Goal: Entertainment & Leisure: Consume media (video, audio)

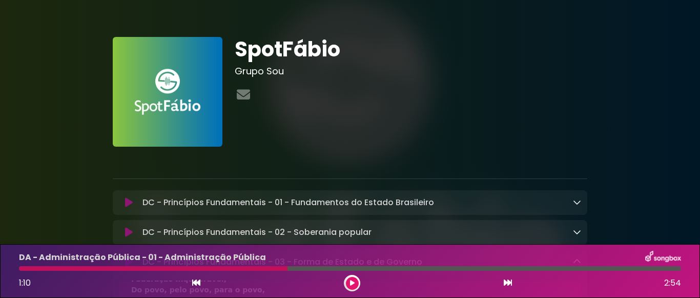
click at [355, 287] on button at bounding box center [352, 283] width 13 height 13
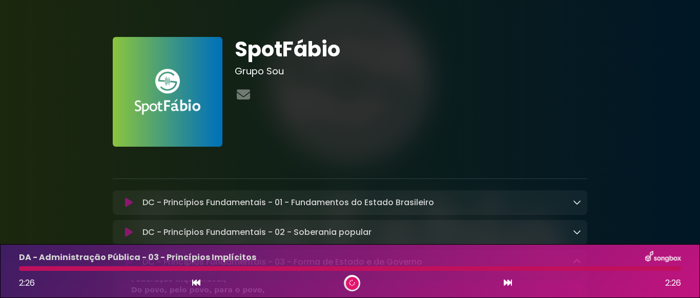
click at [102, 269] on div at bounding box center [350, 268] width 662 height 5
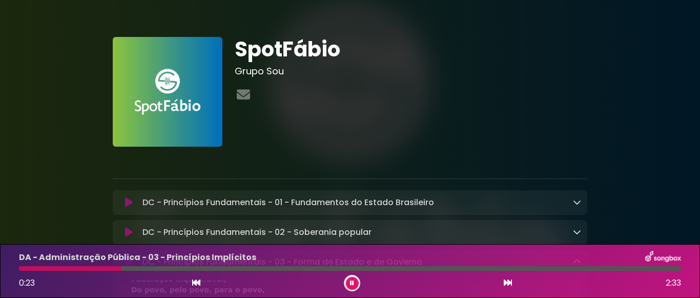
click at [197, 282] on icon at bounding box center [196, 282] width 8 height 8
click at [197, 286] on icon at bounding box center [196, 282] width 8 height 8
click at [21, 264] on div "DA - Administração Pública - 02 - Princípios Explícitos 0:57 2:26" at bounding box center [350, 271] width 675 height 40
click at [21, 270] on div at bounding box center [151, 268] width 265 height 5
click at [354, 285] on icon at bounding box center [352, 282] width 7 height 7
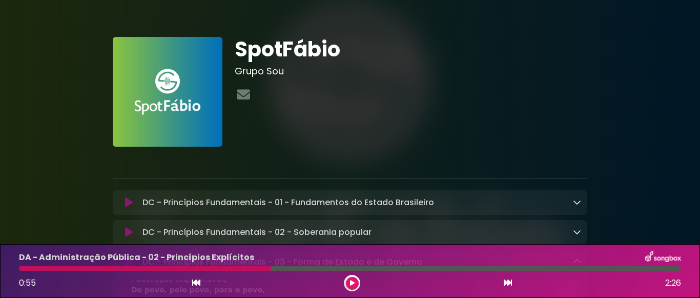
click at [17, 272] on div "DA - Administração Pública - 02 - Princípios Explícitos 0:55 2:26" at bounding box center [350, 271] width 675 height 40
click at [21, 272] on div "DA - Administração Pública - 02 - Princípios Explícitos 0:55 2:26" at bounding box center [350, 271] width 675 height 40
click at [24, 270] on div at bounding box center [145, 268] width 252 height 5
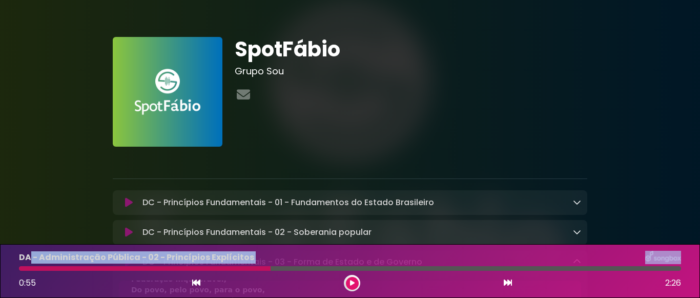
drag, startPoint x: 250, startPoint y: 267, endPoint x: 26, endPoint y: 261, distance: 223.6
click at [26, 261] on div "DA - Administração Pública - 02 - Princípios Explícitos 0:55 2:26" at bounding box center [350, 271] width 675 height 40
click at [31, 269] on div at bounding box center [145, 268] width 252 height 5
click at [29, 268] on div at bounding box center [145, 268] width 252 height 5
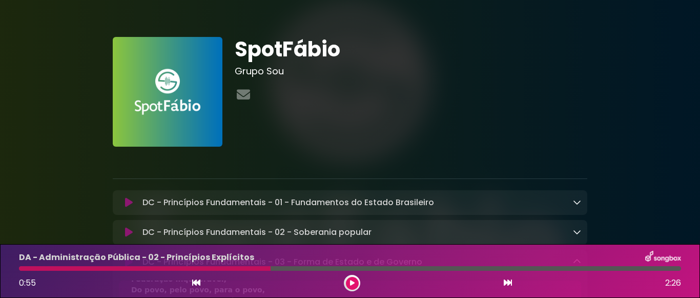
click at [25, 268] on div at bounding box center [145, 268] width 252 height 5
drag, startPoint x: 350, startPoint y: 285, endPoint x: 335, endPoint y: 283, distance: 14.9
click at [350, 284] on icon at bounding box center [352, 283] width 7 height 7
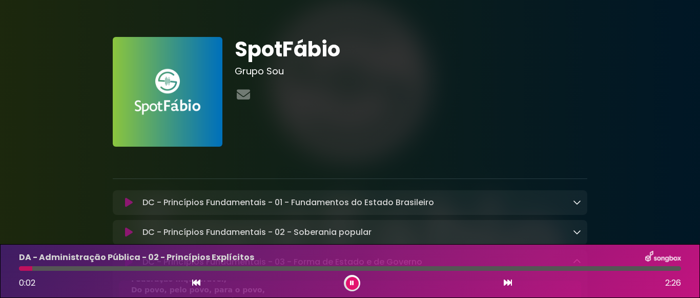
click at [350, 283] on button at bounding box center [352, 283] width 13 height 13
drag, startPoint x: 24, startPoint y: 270, endPoint x: 17, endPoint y: 269, distance: 6.2
click at [19, 269] on div at bounding box center [26, 268] width 15 height 5
click at [21, 269] on div at bounding box center [26, 268] width 15 height 5
click at [351, 283] on icon at bounding box center [353, 283] width 8 height 8
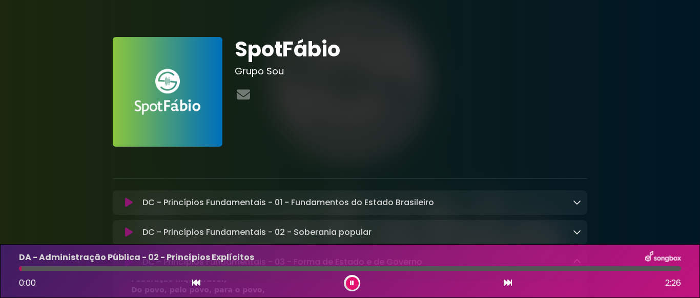
click at [21, 268] on div at bounding box center [20, 268] width 3 height 5
click at [20, 267] on div at bounding box center [24, 268] width 10 height 5
click at [350, 281] on icon at bounding box center [352, 283] width 5 height 7
click at [350, 285] on icon at bounding box center [353, 282] width 6 height 7
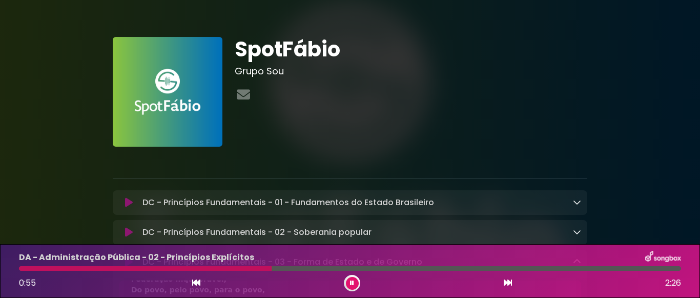
click at [352, 285] on icon at bounding box center [352, 282] width 5 height 7
drag, startPoint x: 25, startPoint y: 268, endPoint x: 18, endPoint y: 266, distance: 7.0
click at [21, 267] on div at bounding box center [145, 268] width 253 height 5
click at [353, 285] on icon at bounding box center [352, 283] width 5 height 6
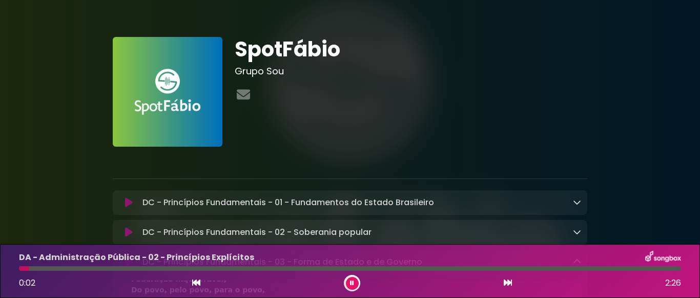
click at [353, 282] on icon at bounding box center [352, 283] width 5 height 7
drag, startPoint x: 27, startPoint y: 268, endPoint x: 17, endPoint y: 268, distance: 9.2
click at [21, 270] on div at bounding box center [24, 268] width 11 height 5
click at [17, 268] on div at bounding box center [350, 268] width 675 height 5
click at [19, 268] on div at bounding box center [24, 268] width 11 height 5
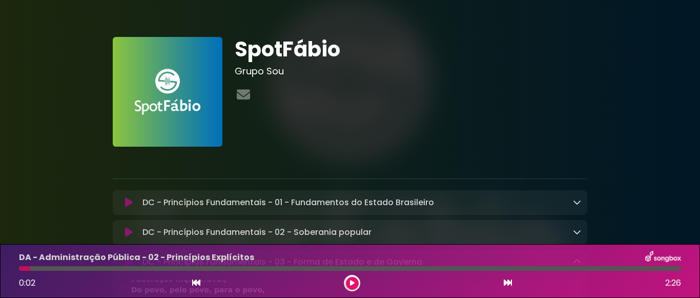
click at [355, 287] on button at bounding box center [352, 283] width 13 height 13
click at [350, 285] on button at bounding box center [352, 283] width 13 height 13
click at [21, 270] on div at bounding box center [24, 268] width 11 height 5
click at [349, 281] on button at bounding box center [352, 283] width 13 height 13
click at [198, 285] on icon at bounding box center [196, 282] width 8 height 8
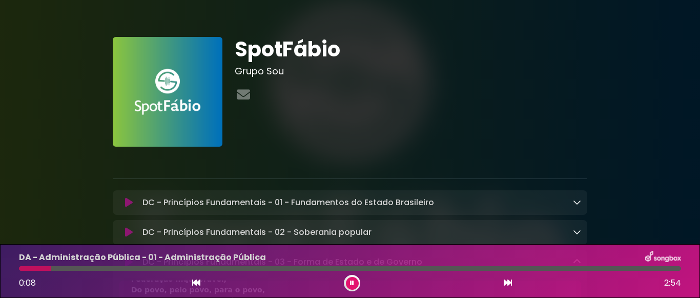
click at [510, 287] on button at bounding box center [507, 282] width 9 height 13
click at [201, 288] on div "0:05 2:26" at bounding box center [350, 283] width 675 height 16
click at [195, 288] on button at bounding box center [196, 282] width 9 height 13
click at [502, 279] on div "0:01 2:54" at bounding box center [350, 283] width 675 height 16
click at [507, 280] on icon at bounding box center [508, 282] width 8 height 8
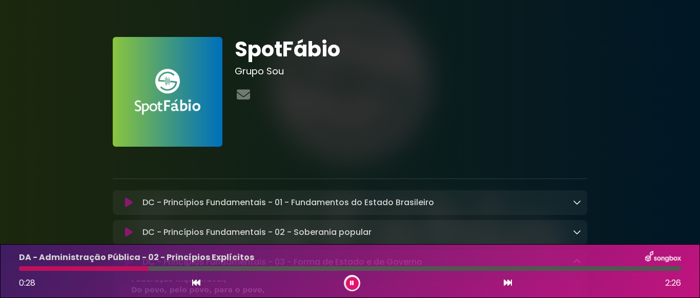
click at [358, 282] on button at bounding box center [352, 283] width 13 height 13
click at [197, 285] on icon at bounding box center [196, 282] width 8 height 8
click at [351, 279] on icon at bounding box center [352, 282] width 5 height 7
click at [348, 279] on button at bounding box center [352, 283] width 13 height 13
click at [194, 286] on icon at bounding box center [196, 282] width 8 height 8
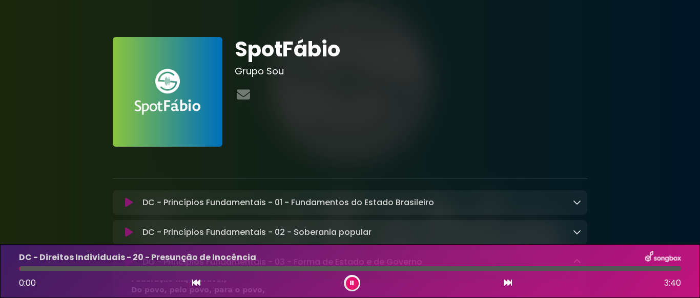
click at [506, 288] on button at bounding box center [507, 282] width 9 height 13
click at [194, 280] on icon at bounding box center [196, 282] width 8 height 8
click at [508, 283] on icon at bounding box center [508, 282] width 8 height 8
click at [356, 283] on button at bounding box center [352, 283] width 13 height 13
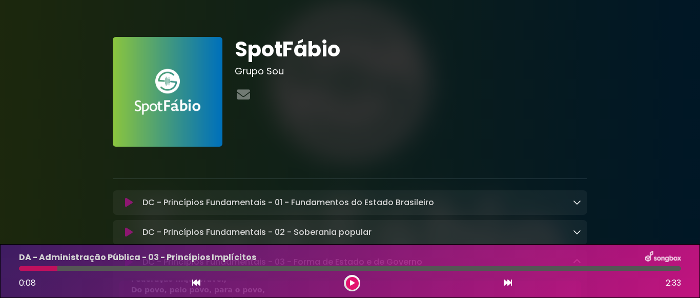
click at [355, 283] on button at bounding box center [352, 283] width 13 height 13
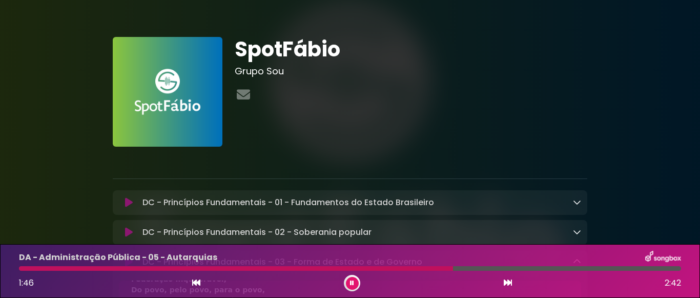
click at [355, 282] on button at bounding box center [352, 283] width 13 height 13
